Goal: Find specific page/section: Find specific page/section

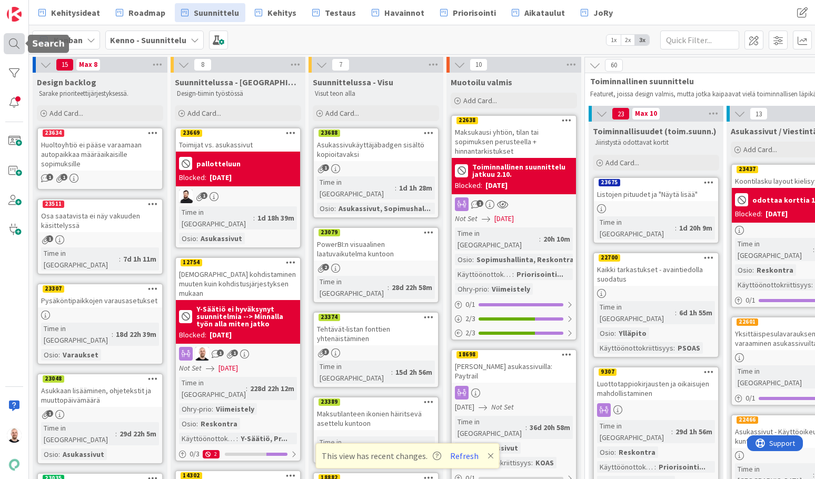
click at [8, 40] on div at bounding box center [14, 43] width 21 height 21
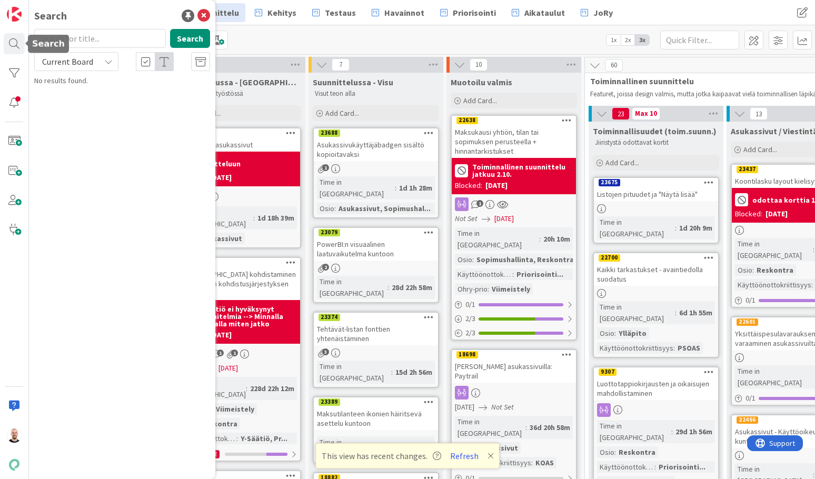
click at [70, 42] on input "text" at bounding box center [100, 38] width 132 height 19
click at [75, 66] on span "Current Board" at bounding box center [67, 61] width 51 height 11
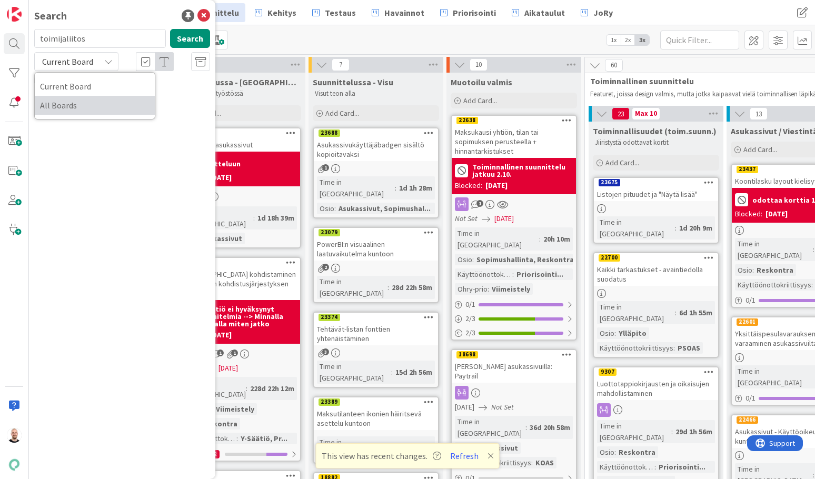
click at [79, 103] on span "All Boards" at bounding box center [94, 105] width 109 height 16
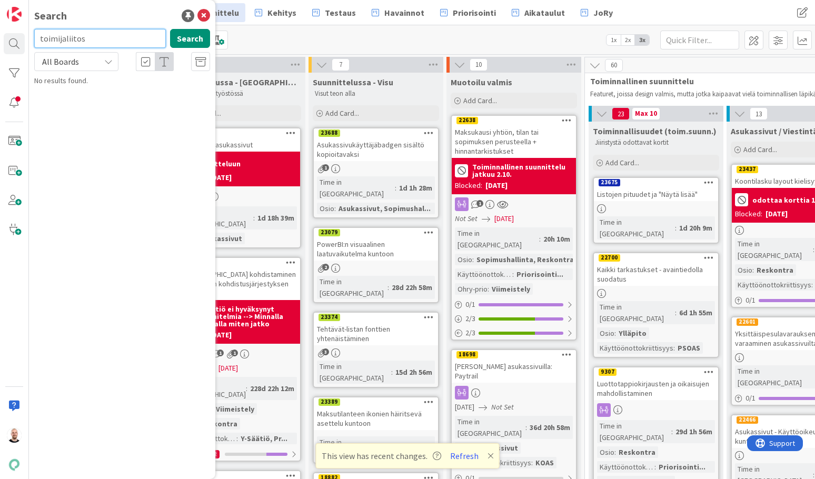
click at [78, 37] on input "toimijaliitos" at bounding box center [100, 38] width 132 height 19
click at [63, 39] on input "toimijaliitos" at bounding box center [100, 38] width 132 height 19
click at [104, 38] on input "toimija liitos" at bounding box center [100, 38] width 132 height 19
type input "toimija liitos"
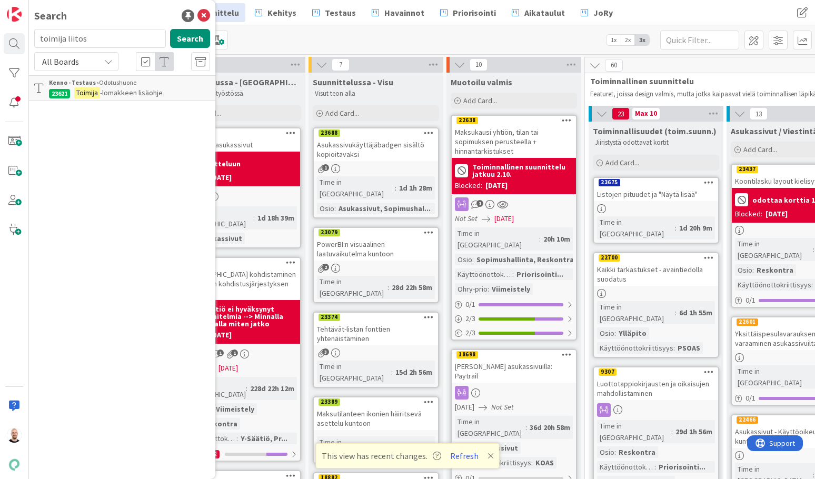
click at [126, 96] on span "-lomakkeen lisäohje" at bounding box center [131, 92] width 63 height 9
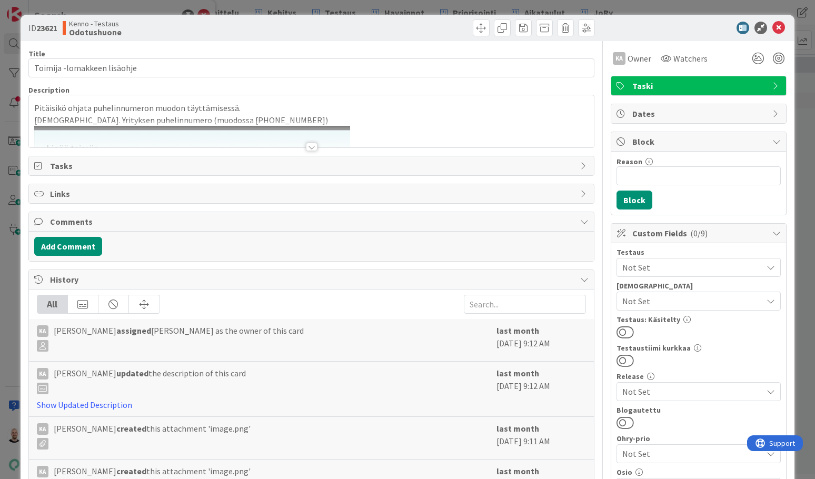
click at [310, 148] on div at bounding box center [312, 147] width 12 height 8
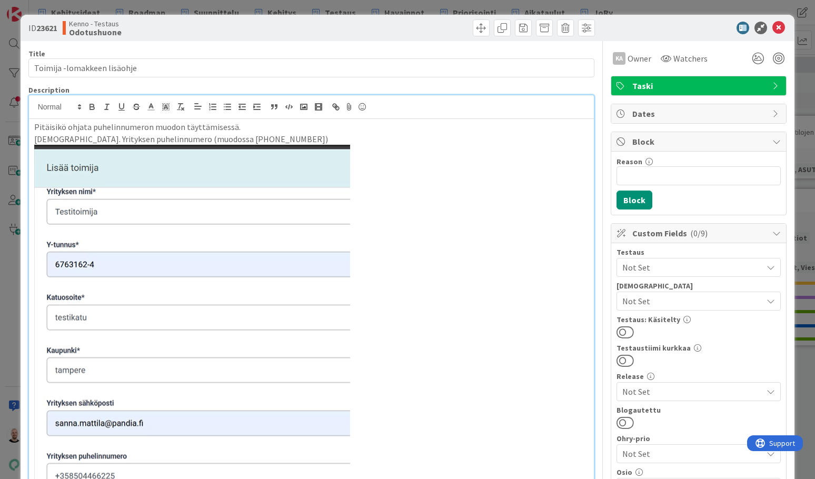
click at [18, 126] on div "ID 23621 Kenno - Testaus Odotushuone Title 27 / 128 Toimija -lomakkeen lisäohje…" at bounding box center [407, 239] width 815 height 479
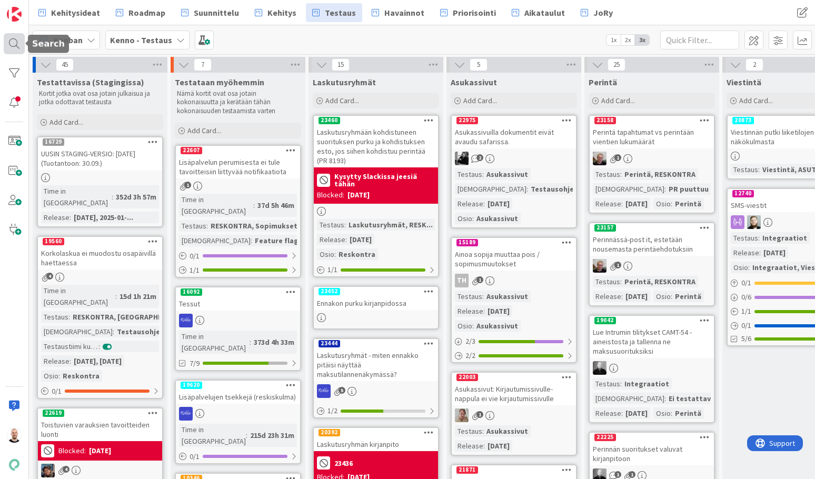
click at [22, 38] on div at bounding box center [14, 43] width 21 height 21
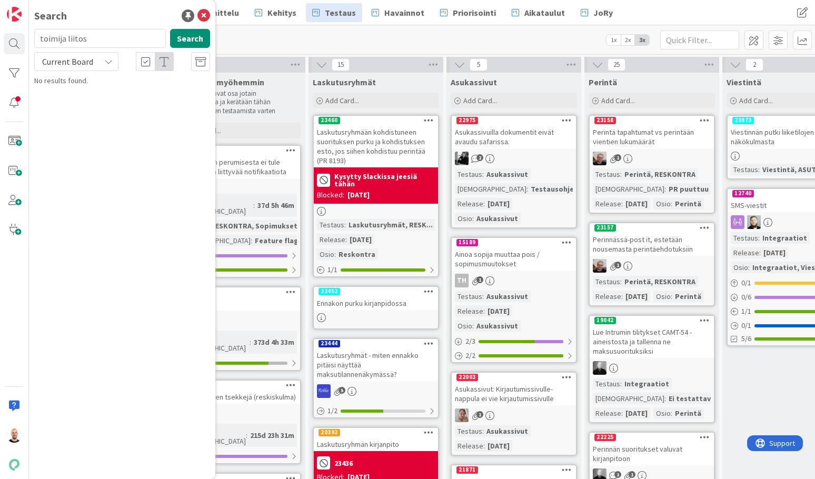
click at [65, 37] on input "toimija liitos" at bounding box center [100, 38] width 132 height 19
type input "toimijaliitos"
click at [205, 16] on icon at bounding box center [203, 15] width 13 height 13
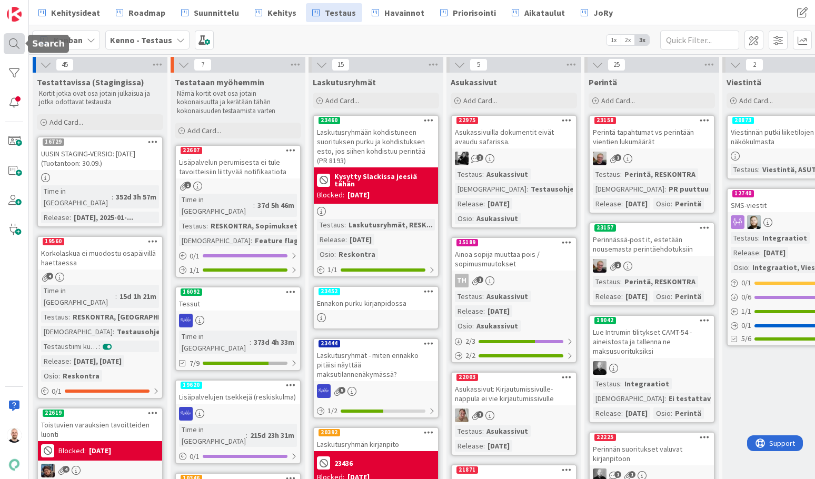
click at [14, 42] on div at bounding box center [14, 43] width 21 height 21
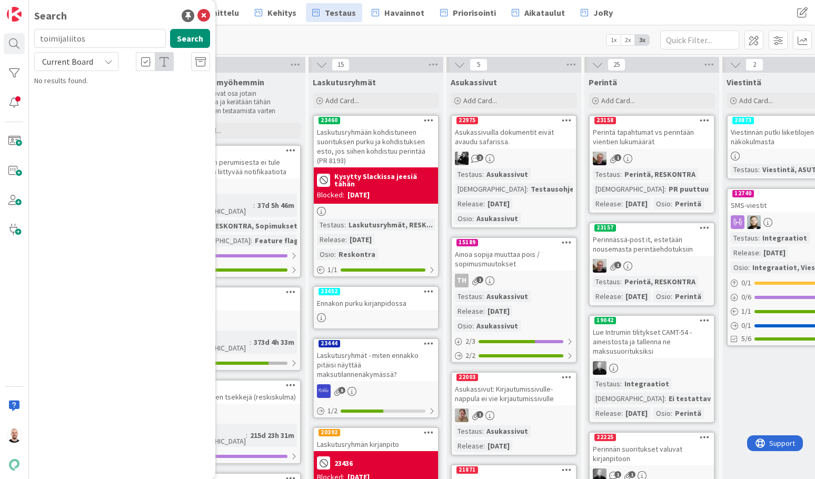
click at [88, 39] on input "toimijaliitos" at bounding box center [100, 38] width 132 height 19
type input "16443"
click at [61, 59] on span "Current Board" at bounding box center [67, 61] width 51 height 11
click at [72, 104] on span "All Boards" at bounding box center [94, 105] width 109 height 16
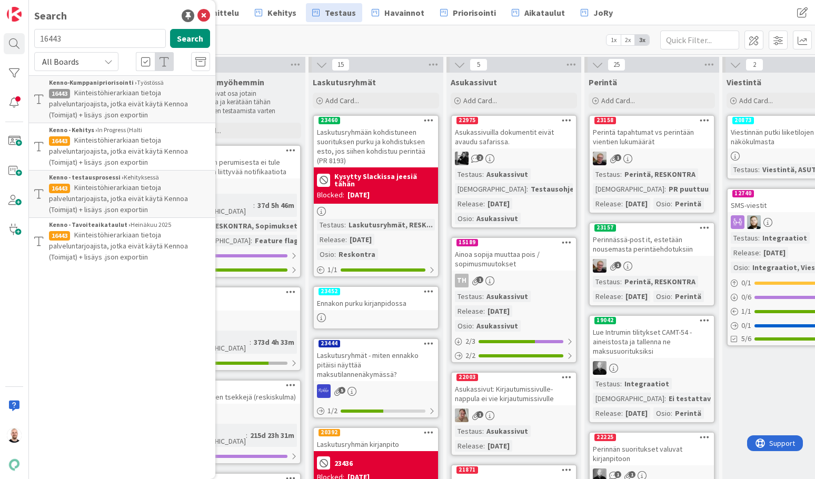
click at [134, 139] on span "Kiinteistöhierarkiaan tietoja palveluntarjoajista, jotka eivät käytä Kennoa (To…" at bounding box center [118, 151] width 139 height 32
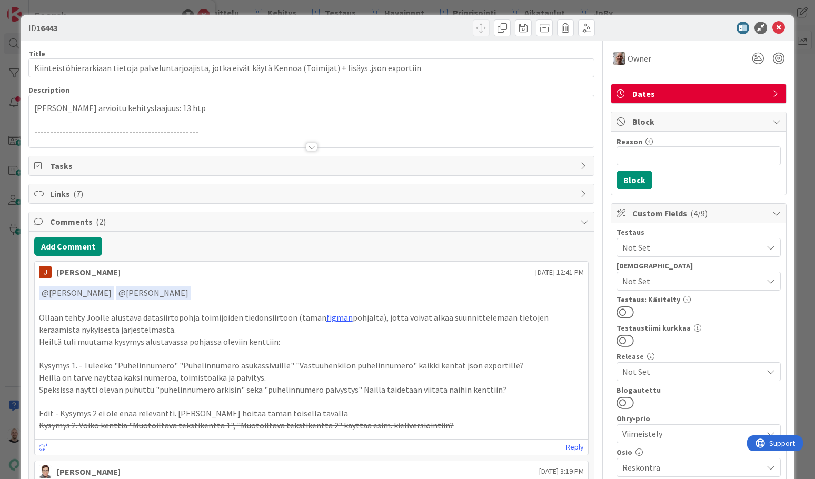
click at [309, 145] on div at bounding box center [312, 147] width 12 height 8
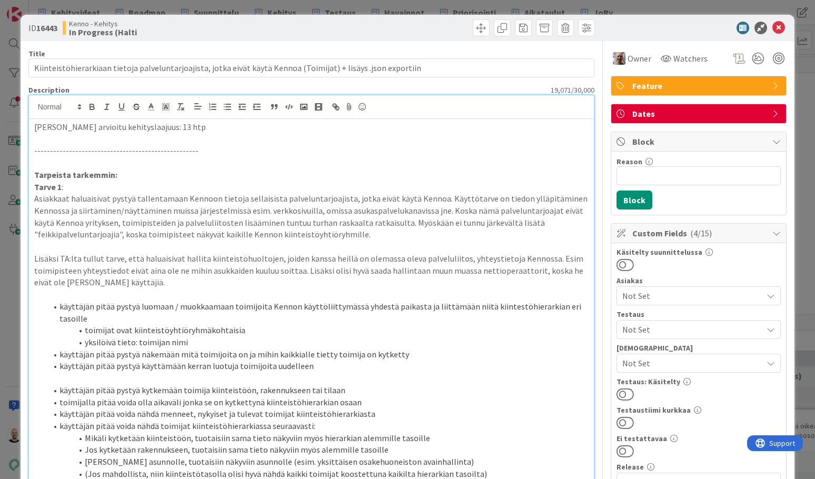
click at [292, 8] on div "ID 16443 [PERSON_NAME] In Progress (Halti Title 111 / 128 Kiinteistöhierarkiaan…" at bounding box center [407, 239] width 815 height 479
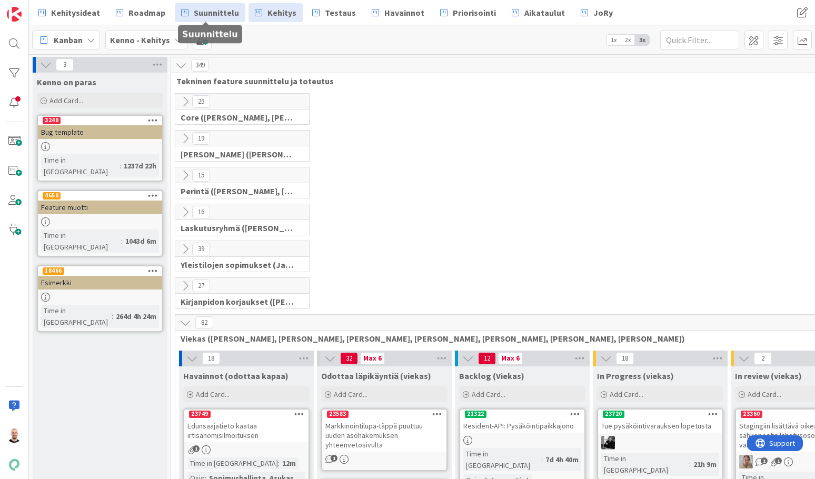
click at [210, 8] on span "Suunnittelu" at bounding box center [216, 12] width 45 height 13
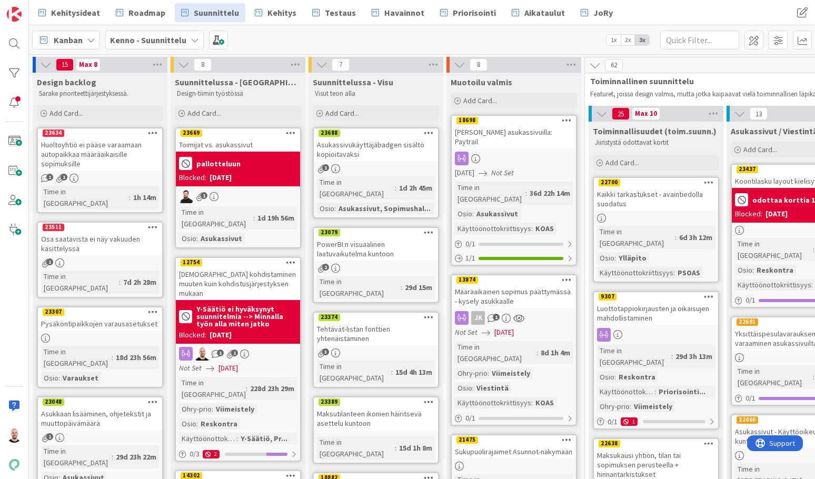
click at [232, 145] on div "Toimijat vs. asukassivut" at bounding box center [238, 145] width 124 height 14
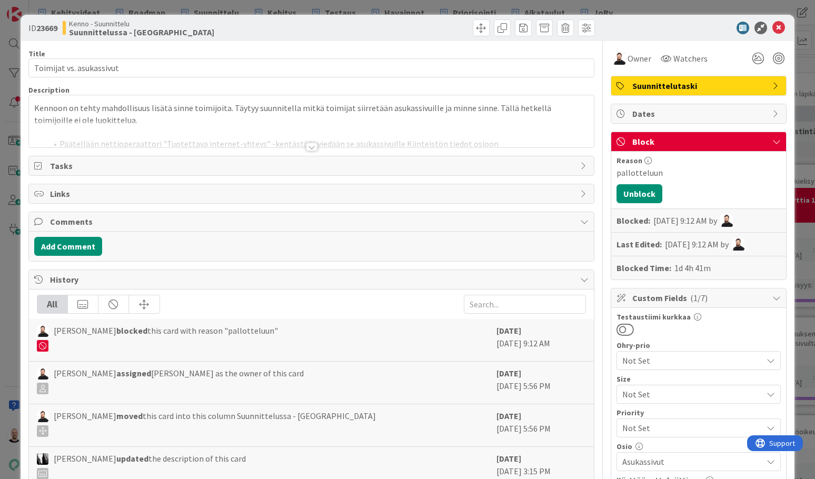
click at [312, 147] on div at bounding box center [312, 147] width 12 height 8
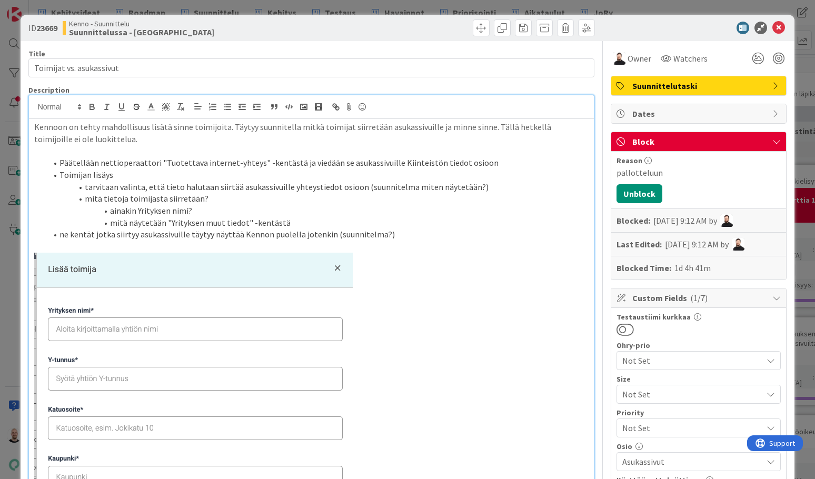
click at [233, 7] on div "ID 23669 Kenno - Suunnittelu Suunnittelussa - Rautalangat Title 24 / 128 Toimij…" at bounding box center [407, 239] width 815 height 479
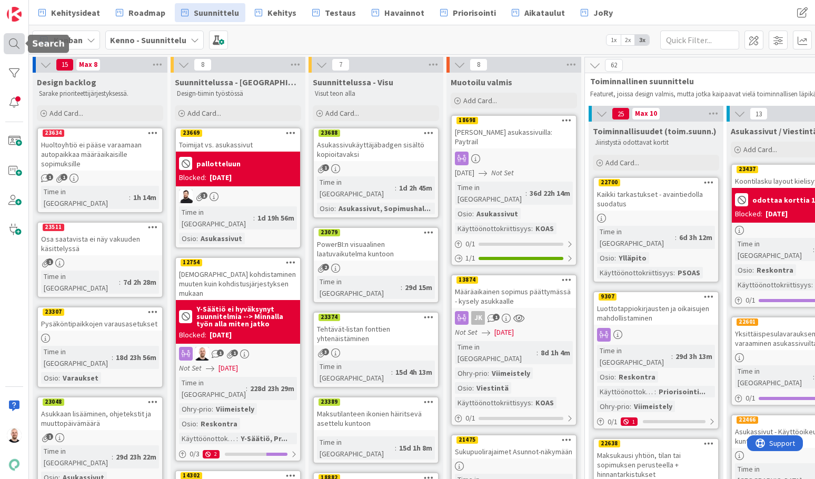
click at [7, 40] on div at bounding box center [14, 43] width 21 height 21
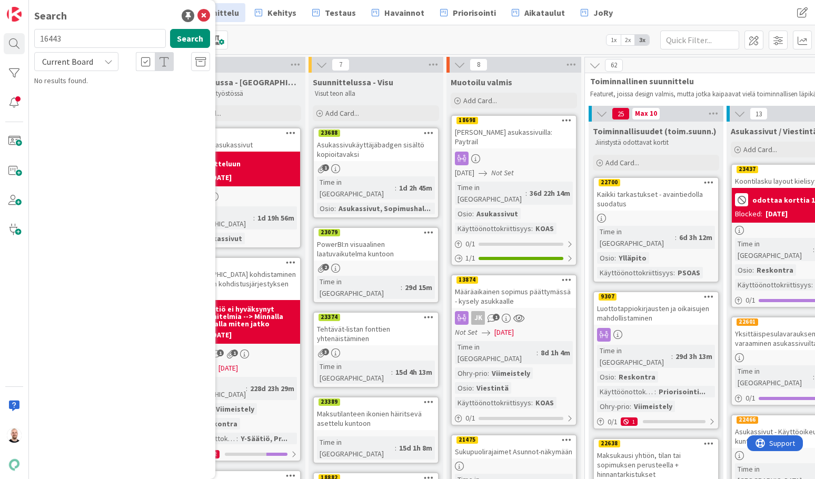
click at [71, 37] on input "16443" at bounding box center [100, 38] width 132 height 19
click at [15, 69] on div at bounding box center [14, 73] width 21 height 21
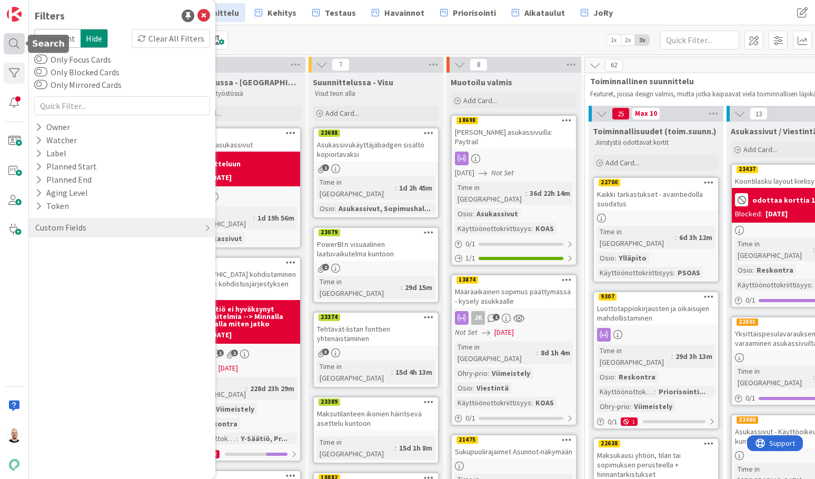
click at [13, 48] on div at bounding box center [14, 43] width 21 height 21
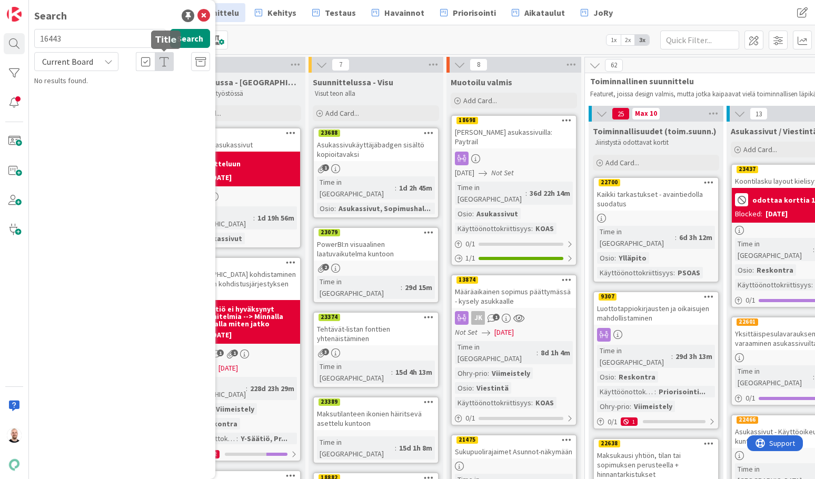
click at [138, 46] on input "16443" at bounding box center [100, 38] width 132 height 19
click at [197, 35] on button "Search" at bounding box center [190, 38] width 40 height 19
click at [16, 75] on div at bounding box center [14, 73] width 21 height 21
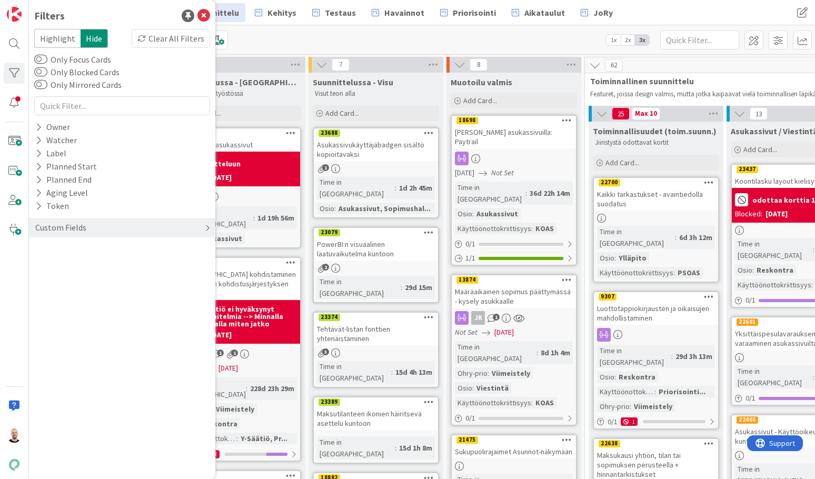
click at [66, 220] on div "Custom Fields" at bounding box center [122, 227] width 186 height 19
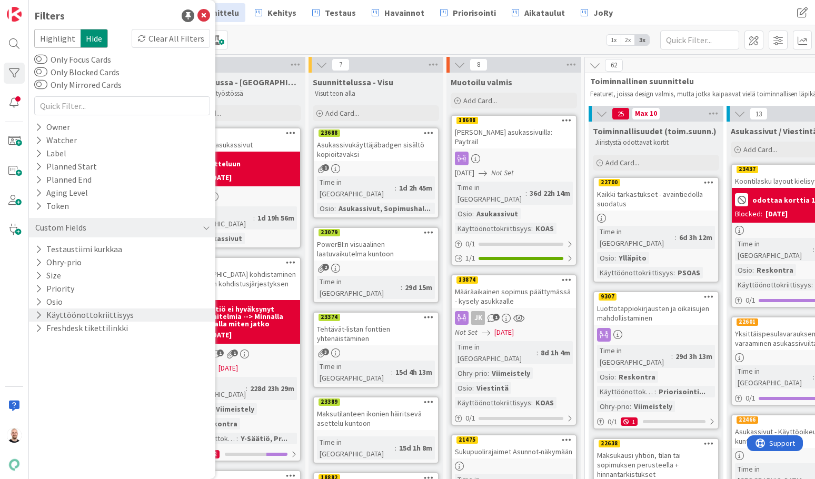
click at [112, 315] on button "Käyttöönottokriittisyys" at bounding box center [84, 314] width 101 height 13
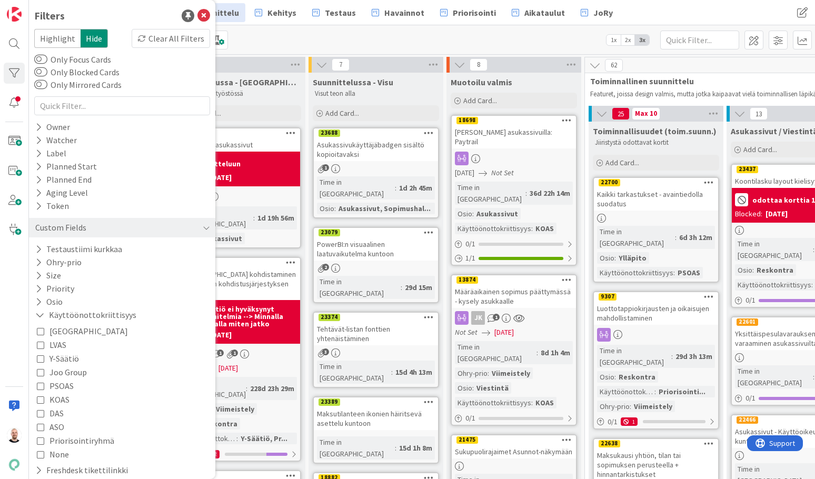
click at [41, 387] on icon at bounding box center [40, 385] width 7 height 7
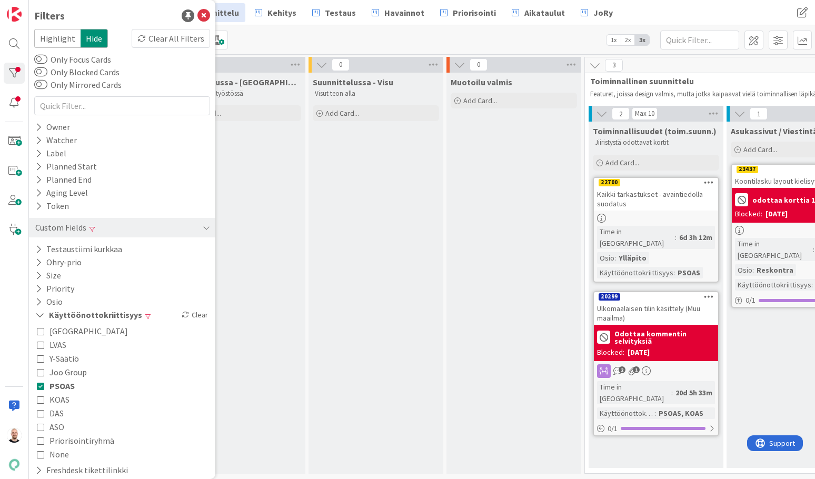
click at [41, 398] on icon at bounding box center [40, 399] width 7 height 7
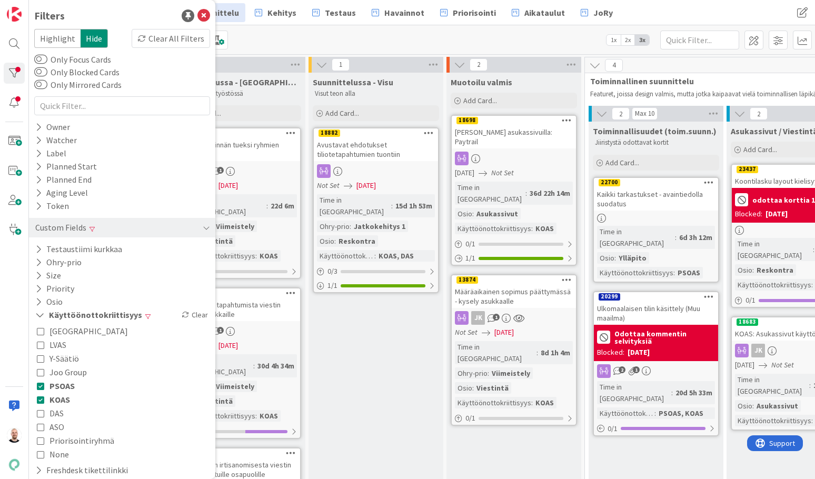
click at [41, 414] on icon at bounding box center [40, 412] width 7 height 7
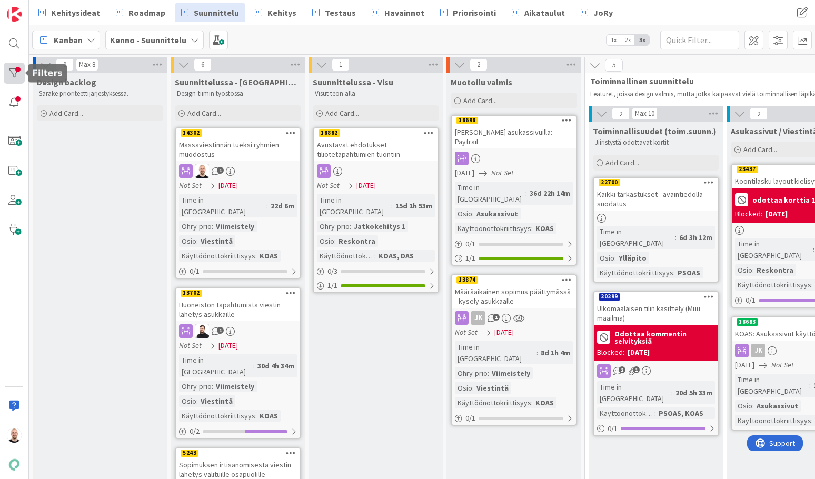
click at [13, 71] on div at bounding box center [14, 73] width 21 height 21
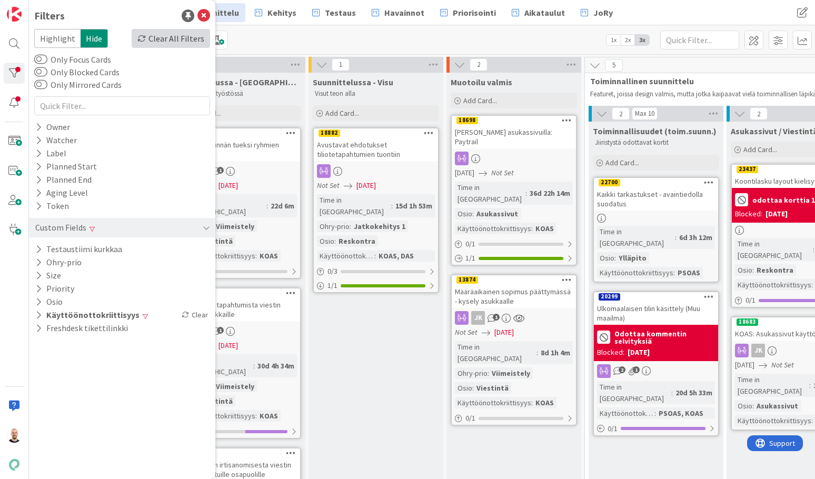
click at [158, 35] on div "Clear All Filters" at bounding box center [171, 38] width 78 height 19
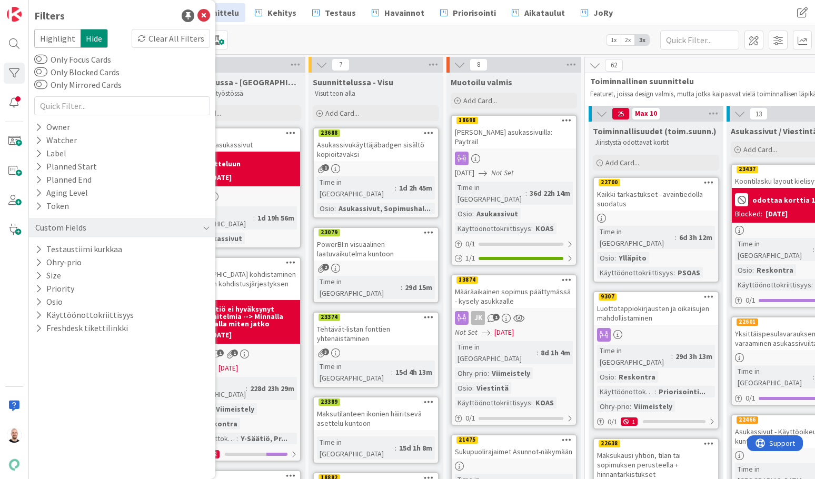
click at [275, 38] on div "Kanban Kenno - Suunnittelu 1x 2x 3x" at bounding box center [422, 39] width 786 height 29
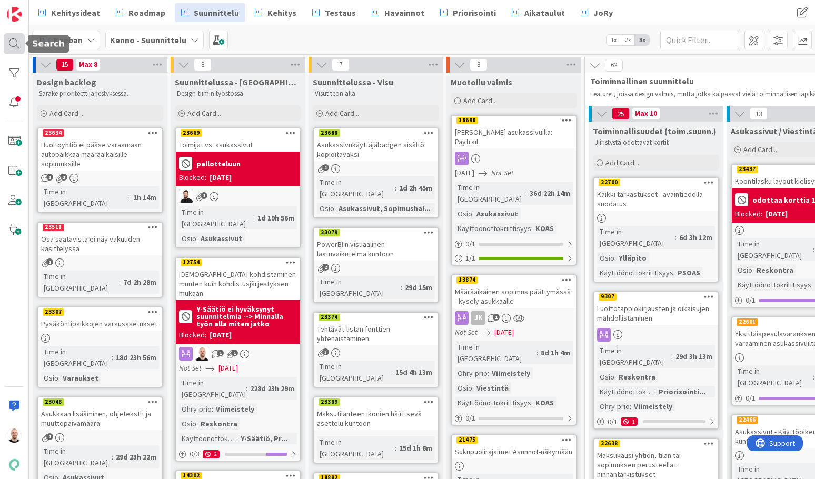
click at [8, 40] on div at bounding box center [14, 43] width 21 height 21
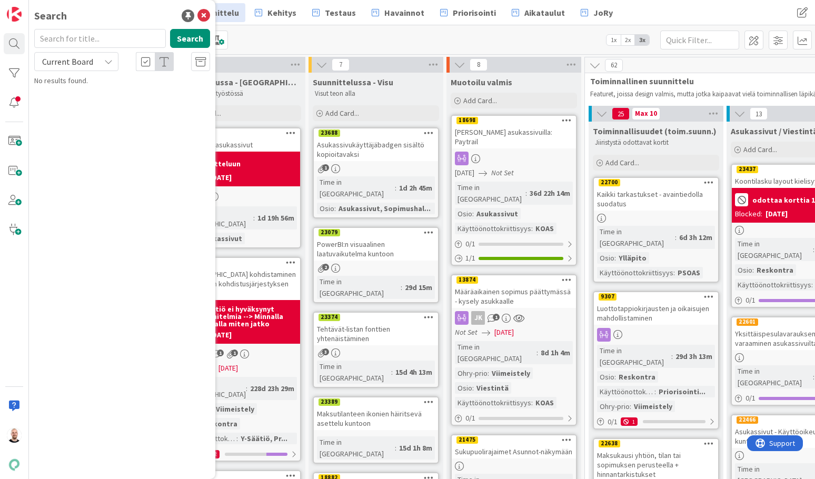
click at [69, 41] on input "text" at bounding box center [100, 38] width 132 height 19
type input "20650"
click at [79, 65] on span "Current Board" at bounding box center [67, 61] width 51 height 11
click at [78, 103] on span "All Boards" at bounding box center [94, 105] width 109 height 16
click at [110, 97] on span "Kiinteistön sijainnin tarkenne kiinteistön hakuvalikossa" at bounding box center [124, 98] width 150 height 21
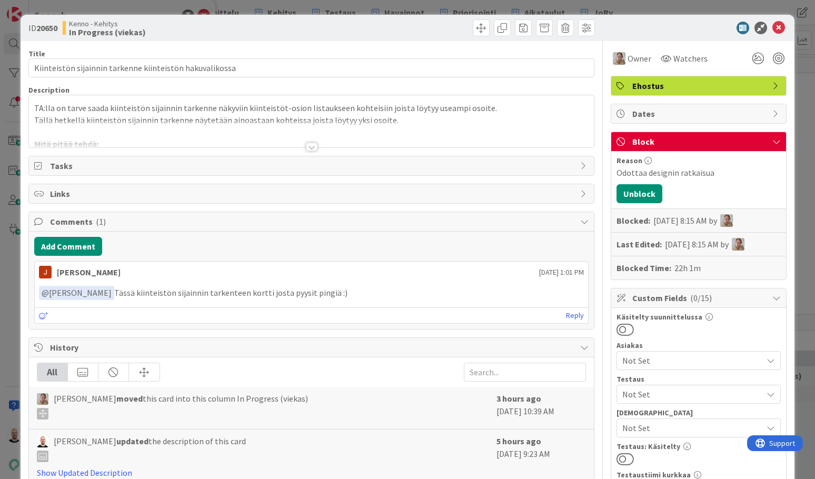
click at [309, 150] on div at bounding box center [312, 147] width 12 height 8
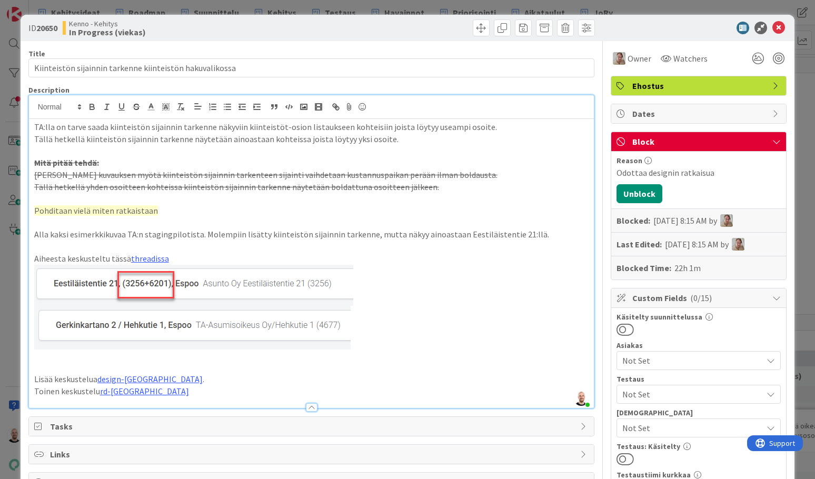
click at [233, 10] on div "ID 20650 Kenno - Kehitys In Progress (viekas) Title 56 / 128 Kiinteistön sijain…" at bounding box center [407, 239] width 815 height 479
